Goal: Task Accomplishment & Management: Use online tool/utility

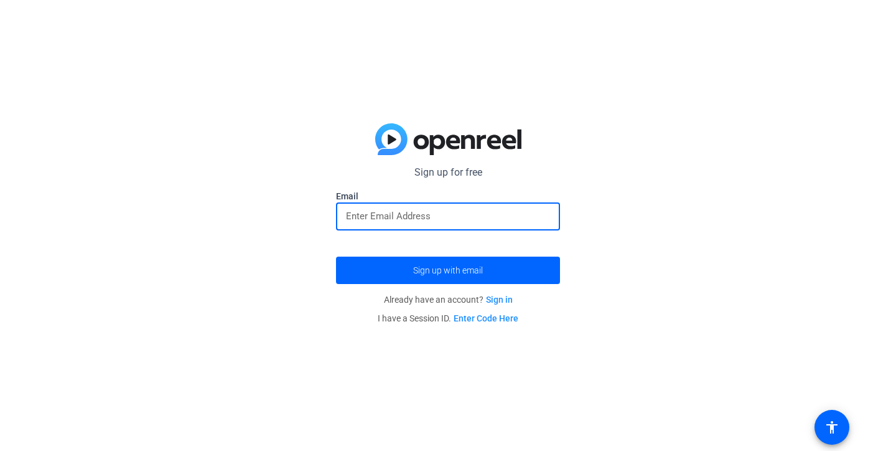
click at [381, 218] on input "email" at bounding box center [448, 215] width 204 height 15
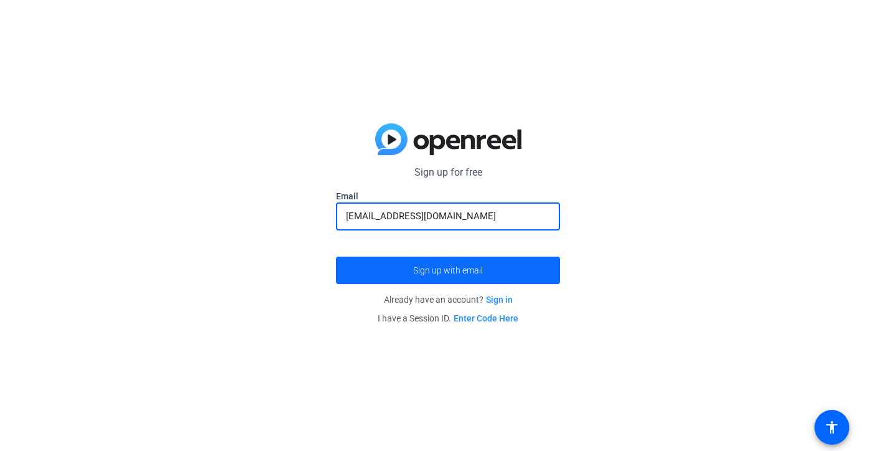
type input "[EMAIL_ADDRESS][DOMAIN_NAME]"
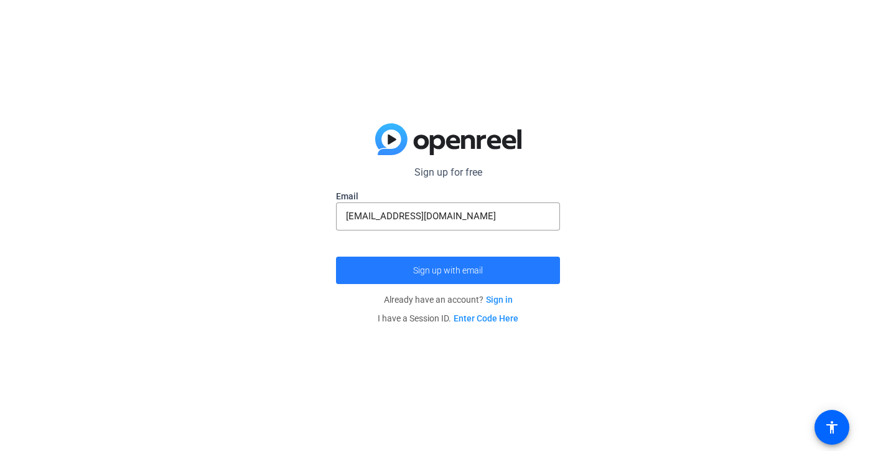
click at [429, 263] on span "submit" at bounding box center [448, 270] width 224 height 30
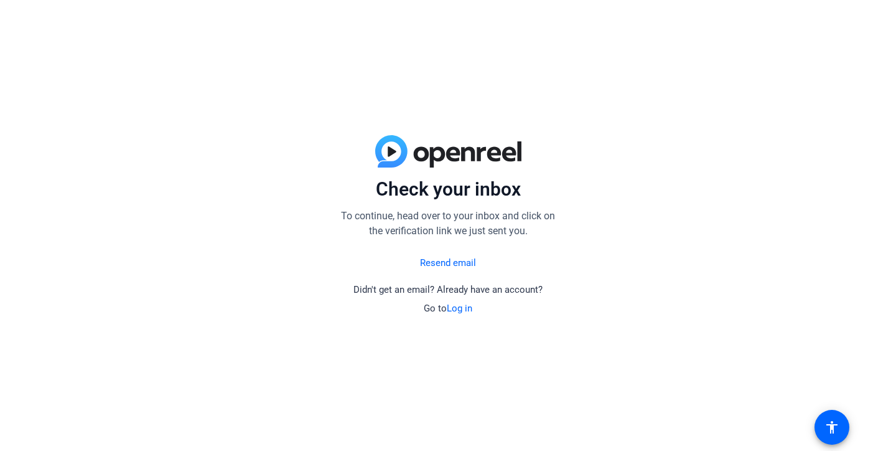
click at [462, 304] on link "Log in" at bounding box center [460, 307] width 26 height 11
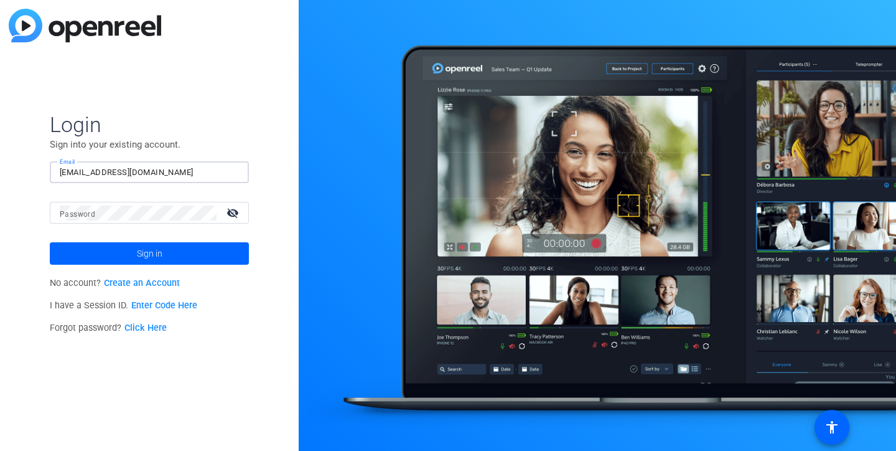
type input "[EMAIL_ADDRESS][DOMAIN_NAME]"
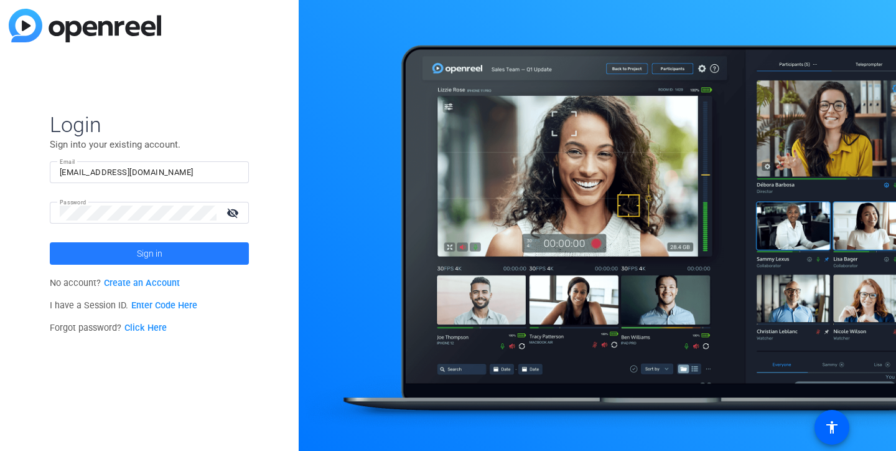
click at [140, 248] on span "Sign in" at bounding box center [150, 253] width 26 height 31
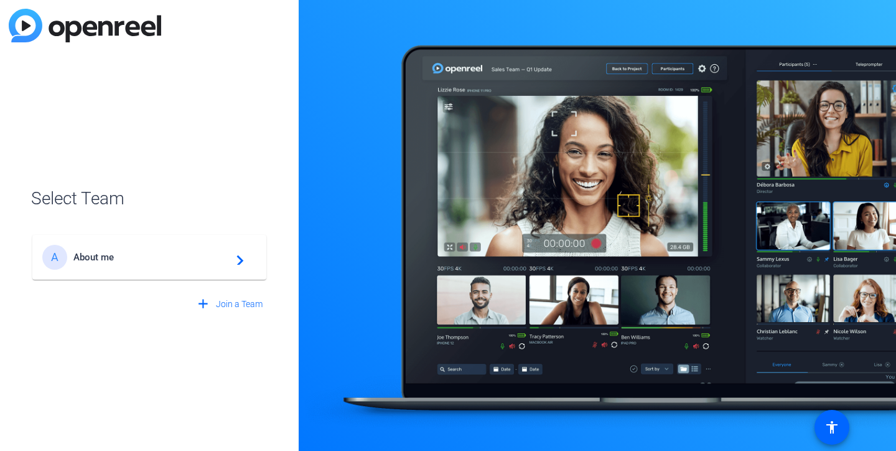
click at [208, 256] on span "About me" at bounding box center [151, 256] width 156 height 11
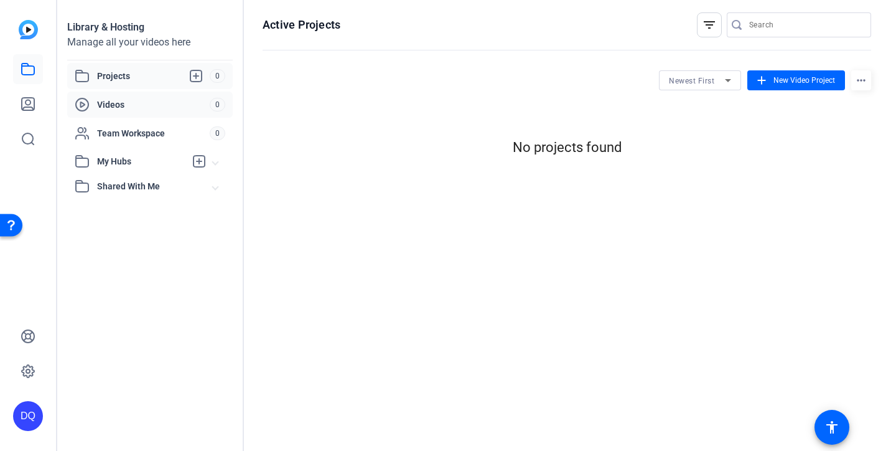
click at [147, 112] on div "Videos 0" at bounding box center [150, 104] width 166 height 26
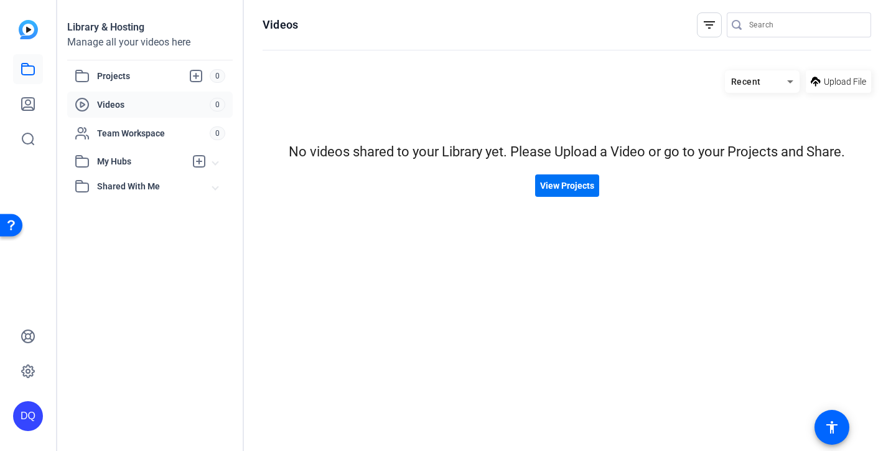
click at [571, 189] on span "View Projects" at bounding box center [567, 185] width 54 height 13
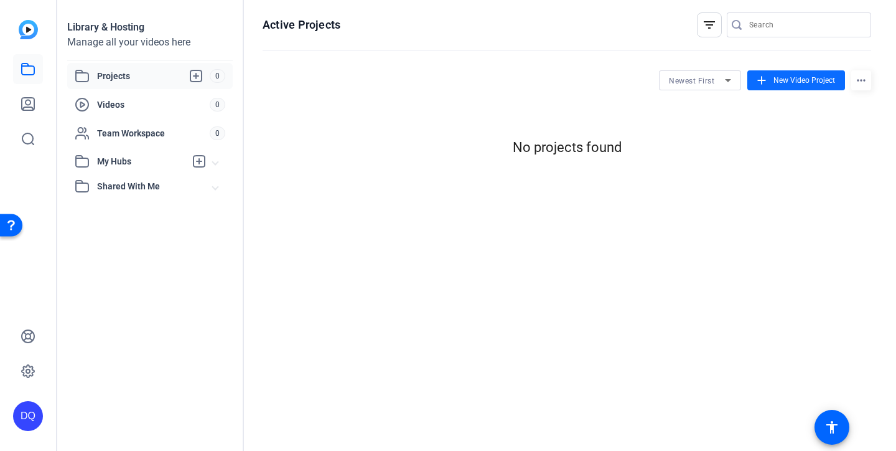
click at [788, 76] on span "New Video Project" at bounding box center [804, 80] width 62 height 11
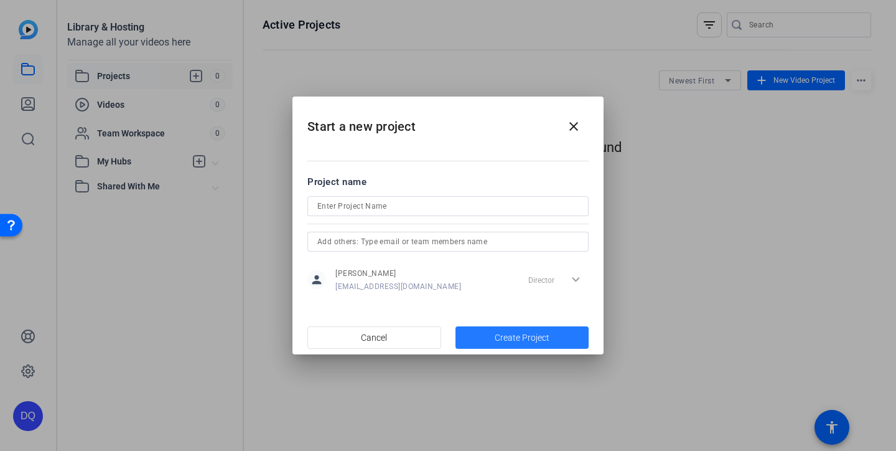
click at [518, 337] on span "Create Project" at bounding box center [522, 337] width 55 height 13
type input "About Me"
click at [497, 330] on span "button" at bounding box center [522, 337] width 134 height 30
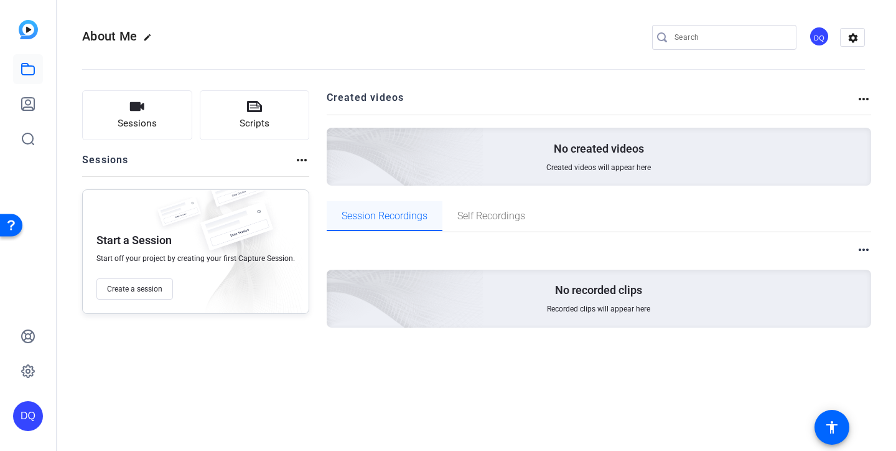
click at [411, 217] on span "Session Recordings" at bounding box center [385, 216] width 86 height 10
click at [484, 214] on span "Self Recordings" at bounding box center [491, 216] width 68 height 10
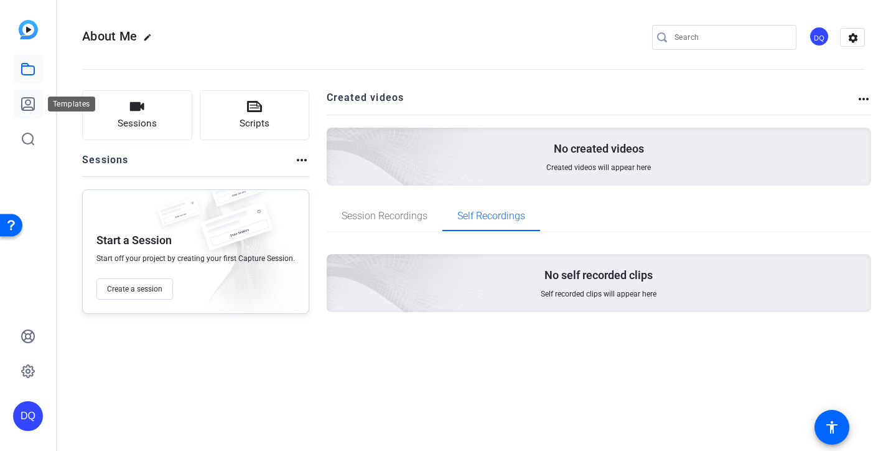
click at [27, 108] on icon at bounding box center [28, 103] width 15 height 15
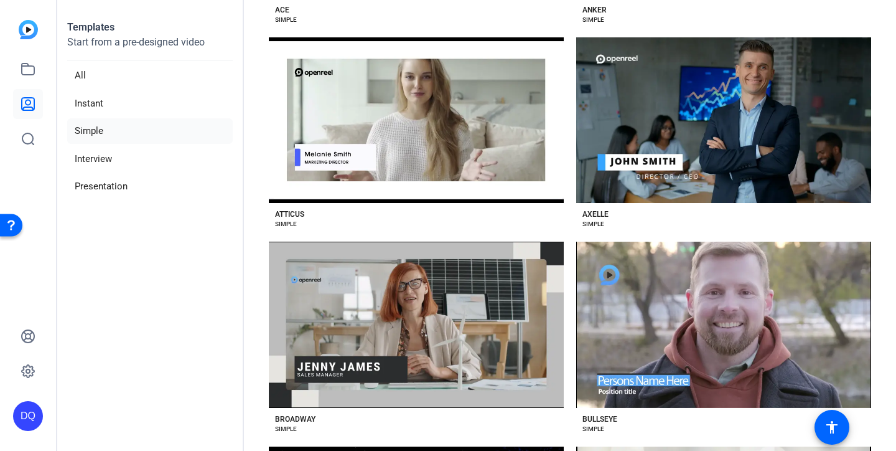
scroll to position [245, 0]
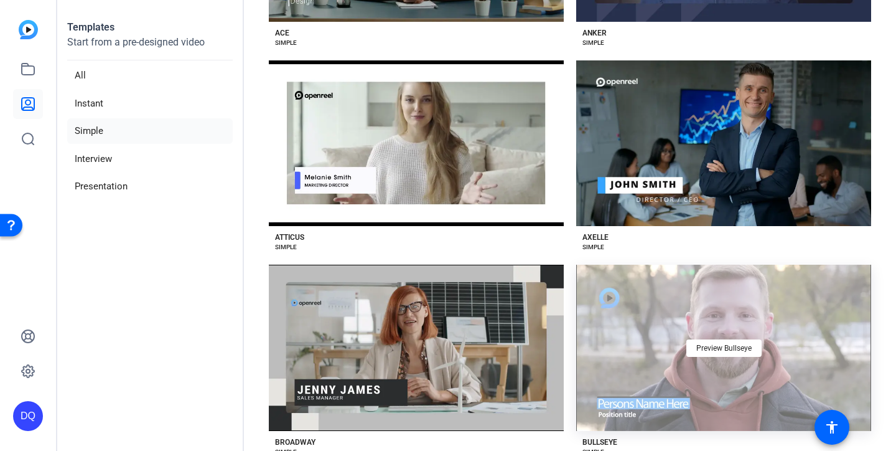
click at [750, 357] on div "Preview Bullseye" at bounding box center [723, 347] width 295 height 166
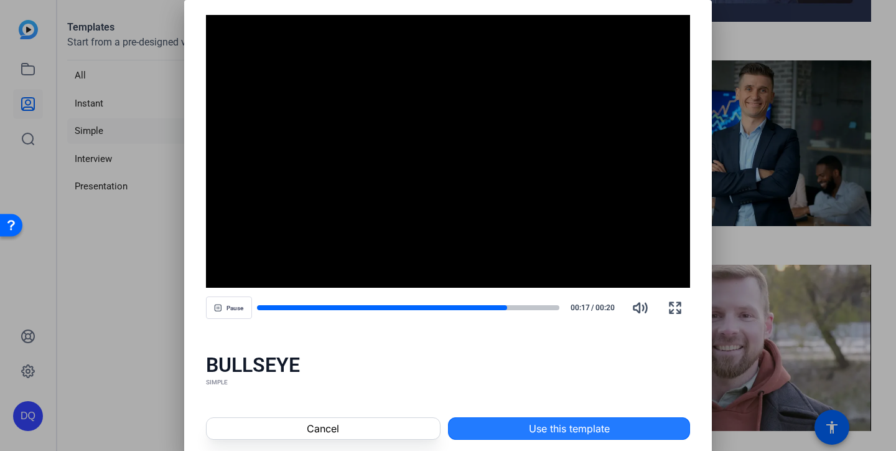
click at [565, 434] on span "Use this template" at bounding box center [569, 428] width 81 height 15
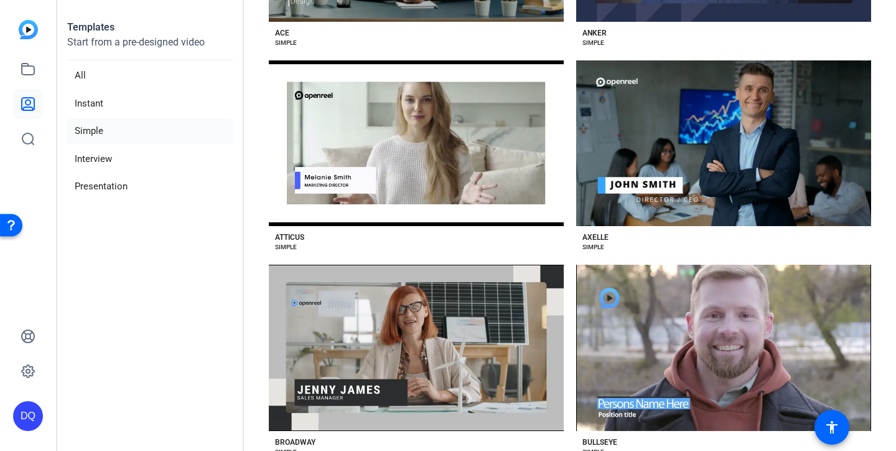
scroll to position [0, 0]
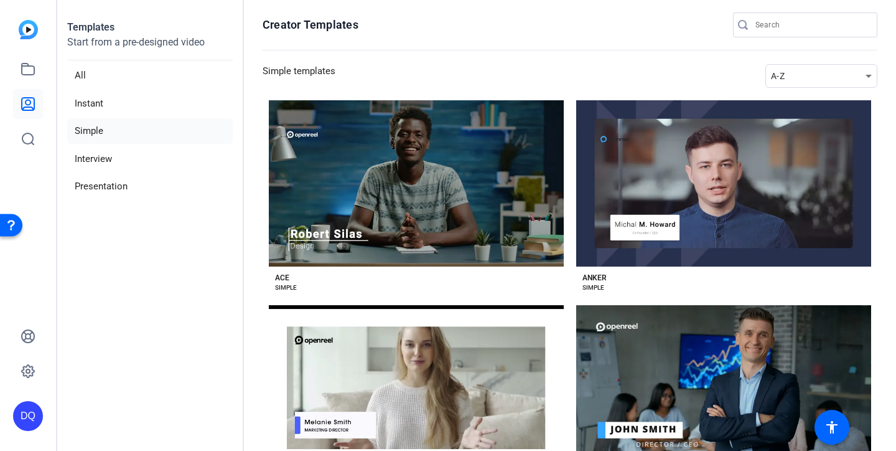
click at [30, 416] on div "DQ" at bounding box center [28, 416] width 30 height 30
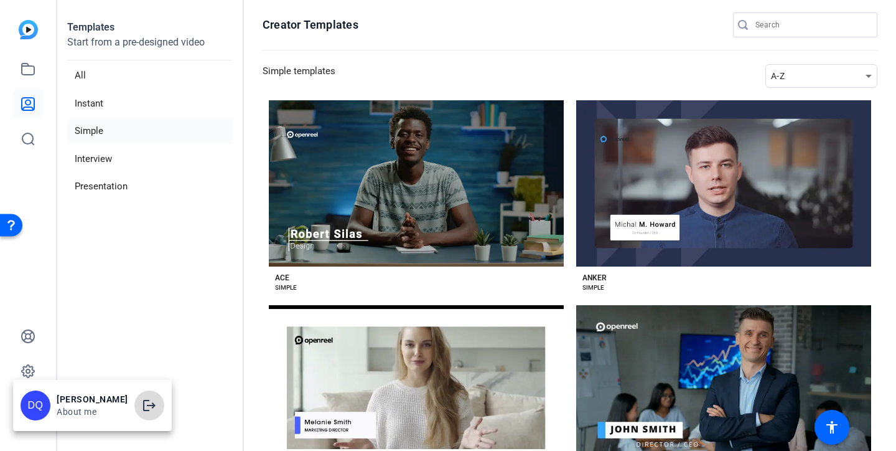
click at [142, 409] on mat-icon "logout" at bounding box center [149, 405] width 15 height 15
